Goal: Task Accomplishment & Management: Manage account settings

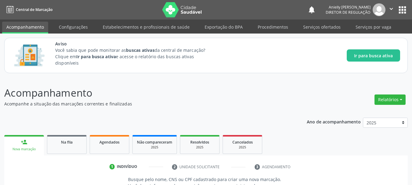
scroll to position [8, 0]
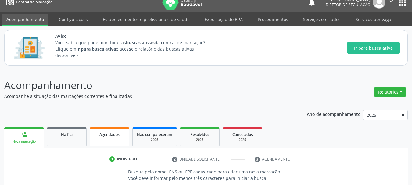
click at [122, 146] on link "Agendados" at bounding box center [110, 136] width 40 height 19
select select "8"
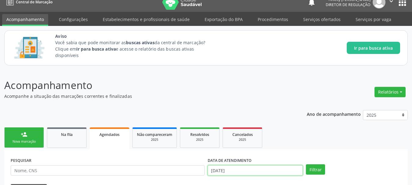
click at [223, 167] on input "[DATE]" at bounding box center [255, 170] width 95 height 10
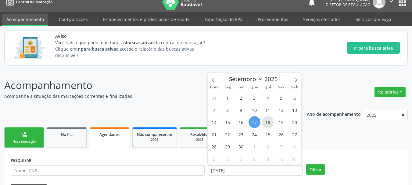
click at [269, 123] on span "18" at bounding box center [268, 122] width 12 height 12
type input "[DATE]"
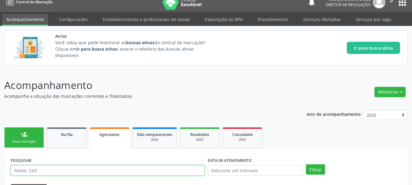
click at [121, 170] on input "text" at bounding box center [108, 170] width 194 height 10
type input "[PERSON_NAME]"
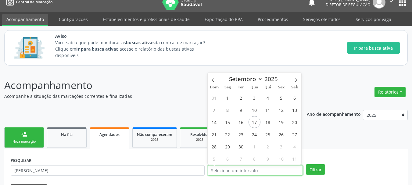
click at [293, 172] on input "text" at bounding box center [255, 170] width 95 height 10
click at [271, 124] on span "18" at bounding box center [268, 122] width 12 height 12
type input "[DATE]"
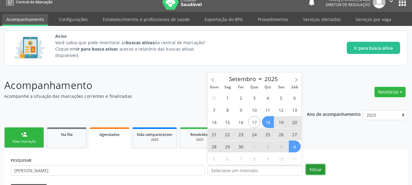
click at [314, 169] on button "Filtrar" at bounding box center [315, 169] width 19 height 10
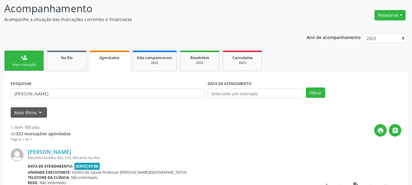
scroll to position [94, 0]
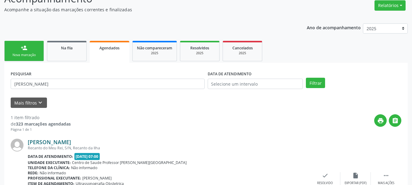
click at [71, 143] on link "[PERSON_NAME]" at bounding box center [49, 142] width 43 height 7
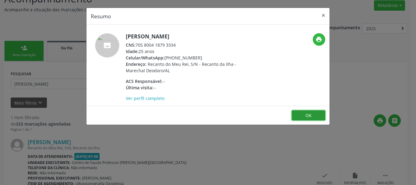
click at [308, 118] on button "OK" at bounding box center [309, 115] width 34 height 10
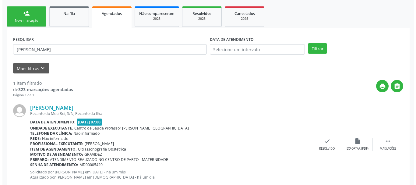
scroll to position [145, 0]
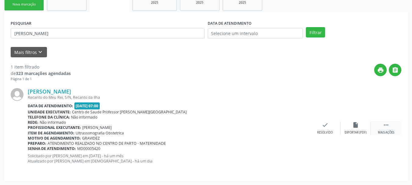
click at [382, 124] on div " Mais ações" at bounding box center [386, 128] width 30 height 13
click at [71, 88] on link "[PERSON_NAME]" at bounding box center [49, 91] width 43 height 7
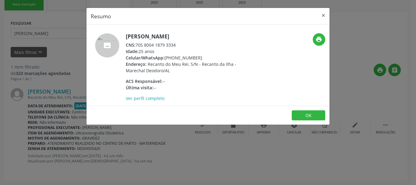
drag, startPoint x: 137, startPoint y: 43, endPoint x: 183, endPoint y: 47, distance: 45.9
click at [183, 47] on div "CNS: 705 8004 1879 3334" at bounding box center [185, 45] width 119 height 6
copy div "705 8004 1879 3334"
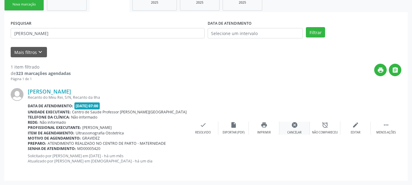
click at [289, 122] on div "cancel Cancelar" at bounding box center [294, 128] width 30 height 13
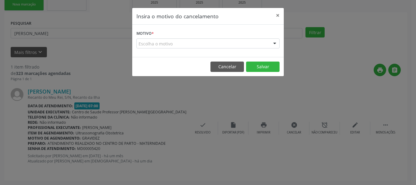
click at [176, 43] on div "Escolha o motivo" at bounding box center [208, 43] width 143 height 10
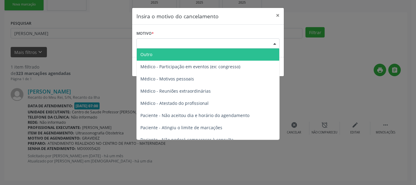
click at [178, 57] on span "Outro" at bounding box center [208, 54] width 143 height 12
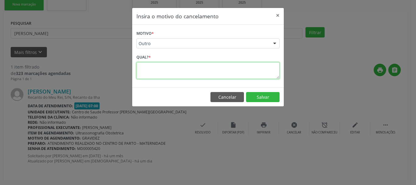
click at [189, 75] on textarea at bounding box center [208, 70] width 143 height 17
type textarea "p"
type textarea "PACIENTE NÃO MORA MAIS NO MUNICÍPIO."
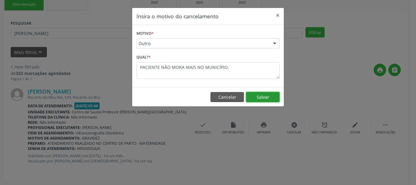
click at [253, 94] on button "Salvar" at bounding box center [263, 97] width 34 height 10
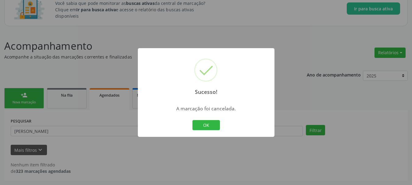
scroll to position [47, 0]
click at [204, 125] on button "OK" at bounding box center [205, 125] width 27 height 10
